Goal: Information Seeking & Learning: Find specific page/section

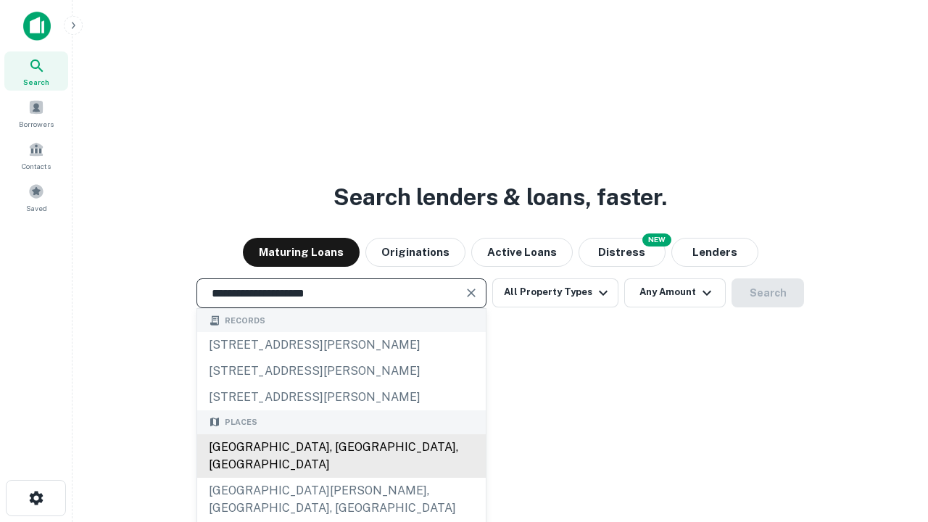
click at [341, 478] on div "[GEOGRAPHIC_DATA], [GEOGRAPHIC_DATA], [GEOGRAPHIC_DATA]" at bounding box center [341, 455] width 288 height 43
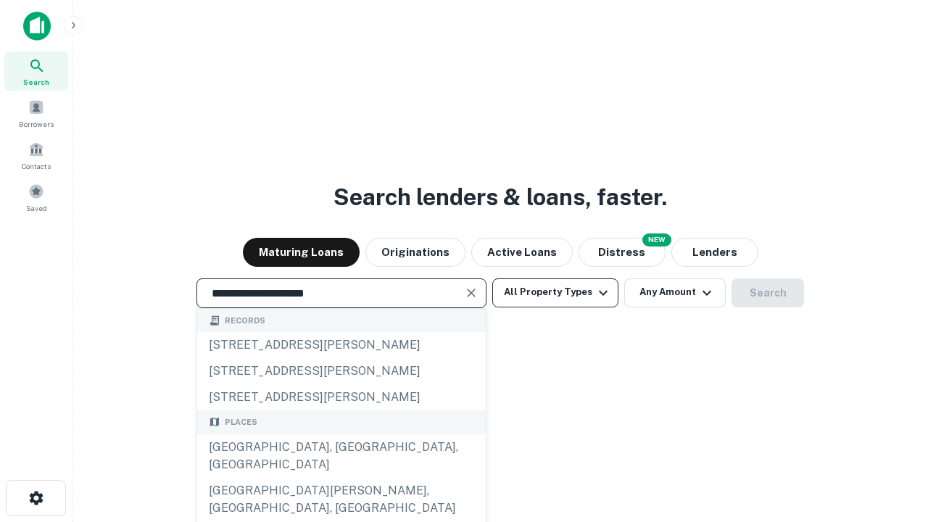
click at [555, 292] on button "All Property Types" at bounding box center [555, 292] width 126 height 29
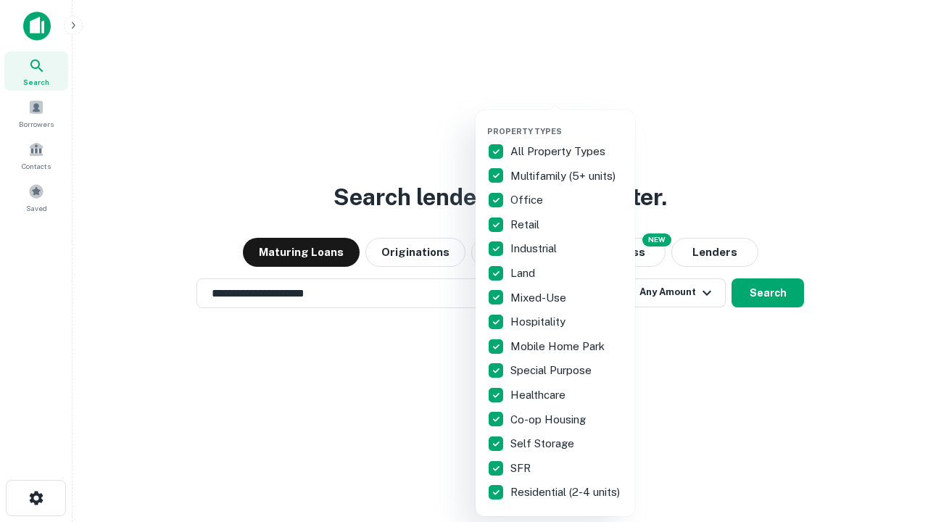
type input "**********"
click at [567, 122] on button "button" at bounding box center [566, 122] width 159 height 1
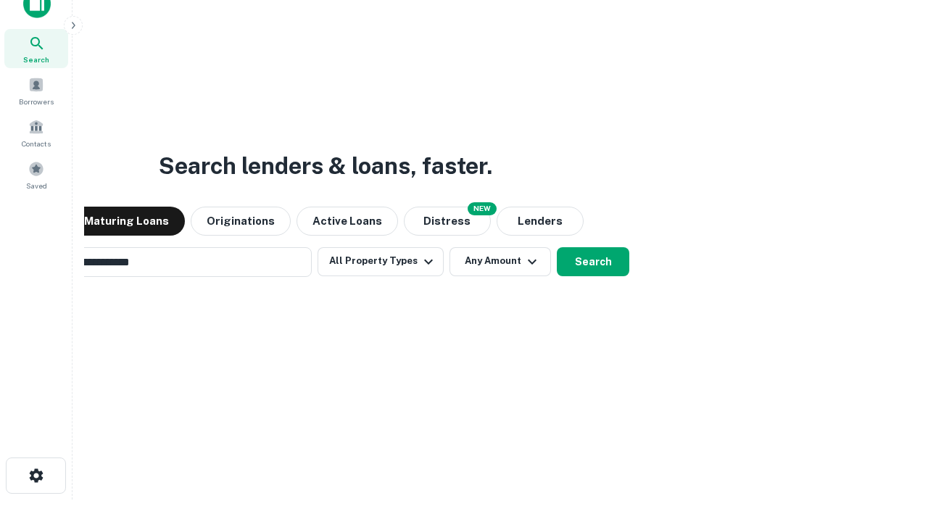
scroll to position [23, 0]
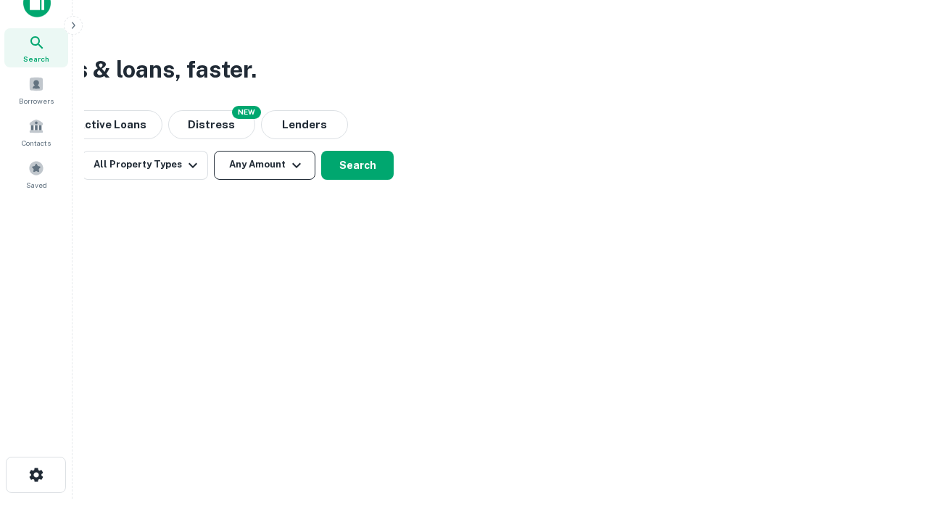
click at [265, 165] on button "Any Amount" at bounding box center [264, 165] width 101 height 29
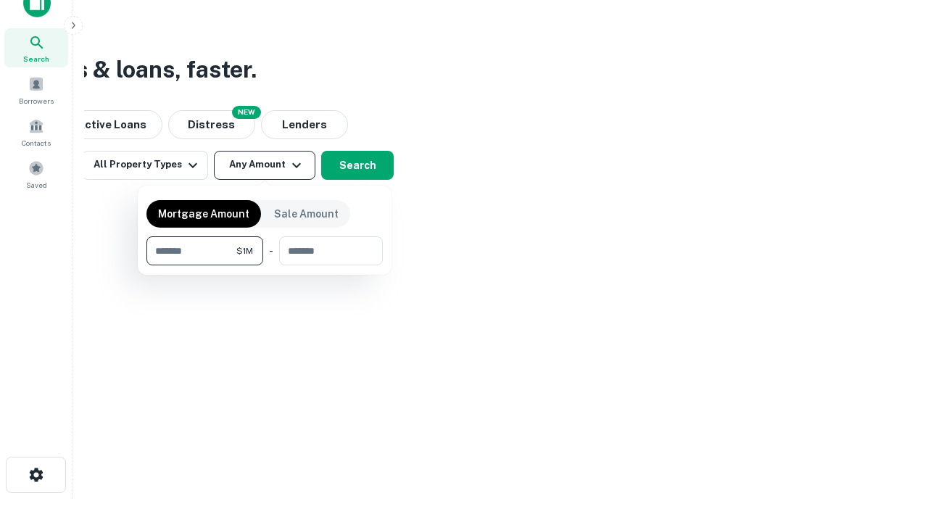
type input "*******"
click at [265, 265] on button "button" at bounding box center [264, 265] width 236 height 1
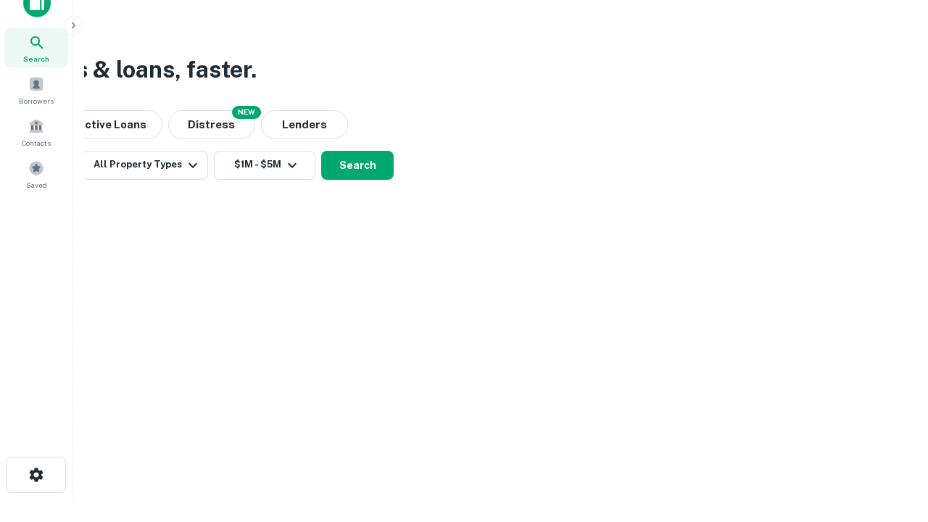
scroll to position [22, 0]
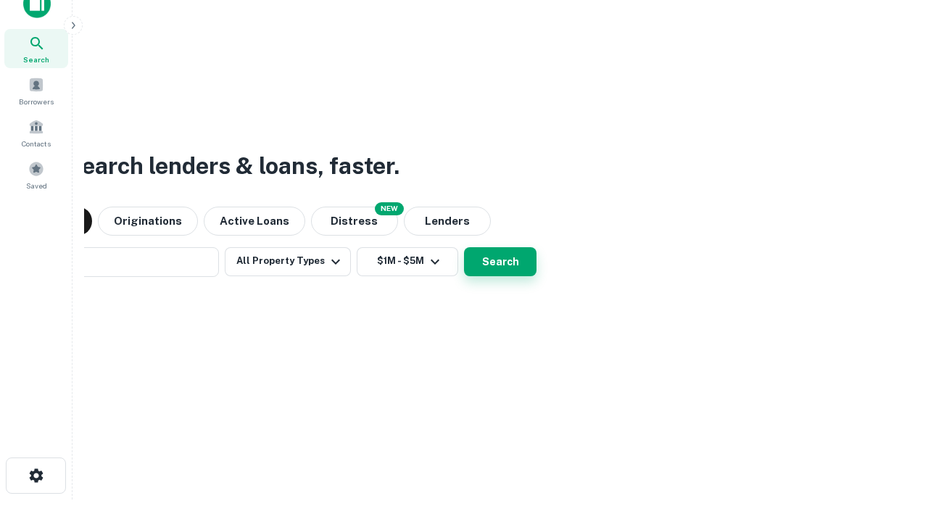
click at [464, 247] on button "Search" at bounding box center [500, 261] width 72 height 29
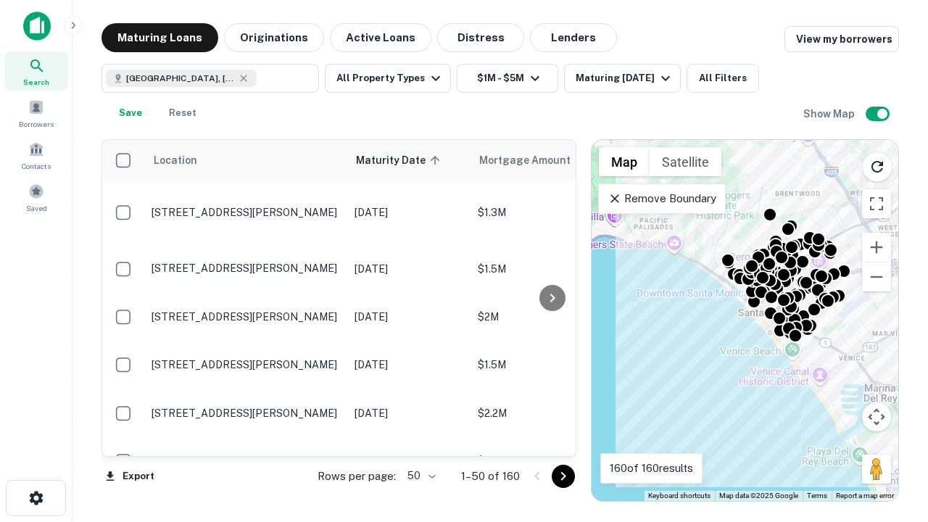
click at [419, 475] on body "Search Borrowers Contacts Saved Maturing Loans Originations Active Loans Distre…" at bounding box center [464, 261] width 928 height 522
click at [420, 439] on li "25" at bounding box center [420, 439] width 42 height 26
